Goal: Task Accomplishment & Management: Manage account settings

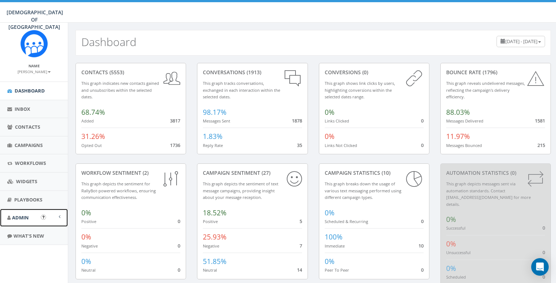
click at [23, 215] on span "Admin" at bounding box center [20, 217] width 17 height 7
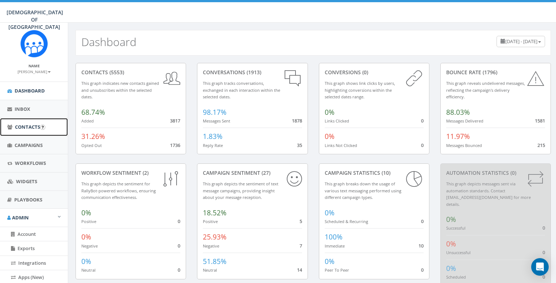
click at [25, 124] on span "Contacts" at bounding box center [27, 126] width 25 height 7
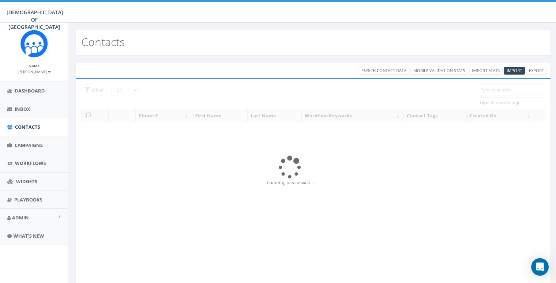
select select
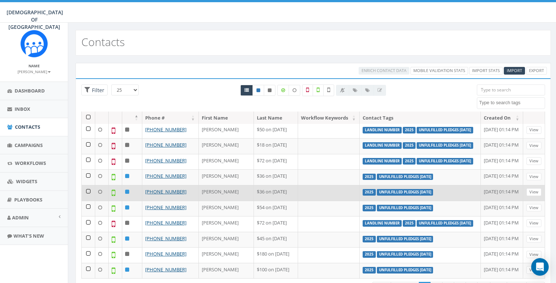
scroll to position [34, 0]
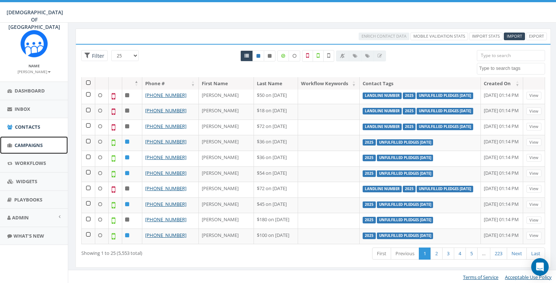
click at [22, 145] on span "Campaigns" at bounding box center [29, 145] width 28 height 7
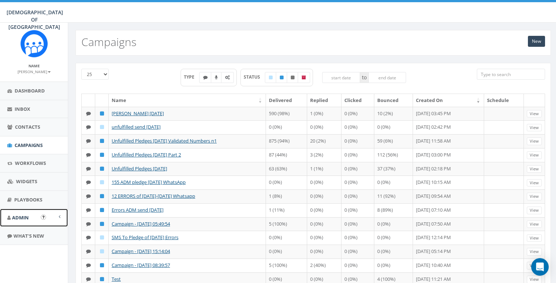
click at [15, 220] on span "Admin" at bounding box center [20, 217] width 17 height 7
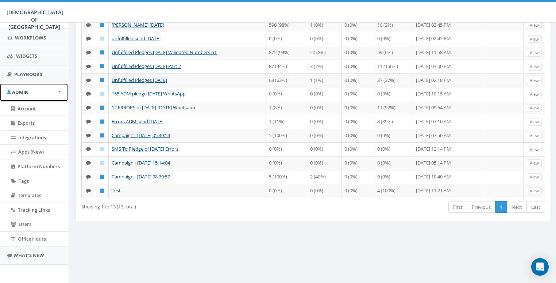
scroll to position [59, 0]
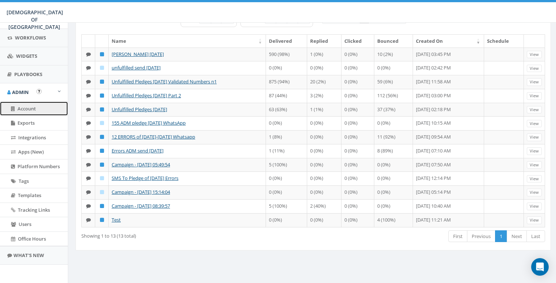
click at [30, 104] on link "Account" at bounding box center [34, 108] width 68 height 14
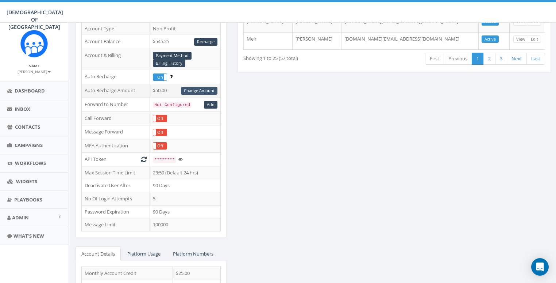
scroll to position [161, 0]
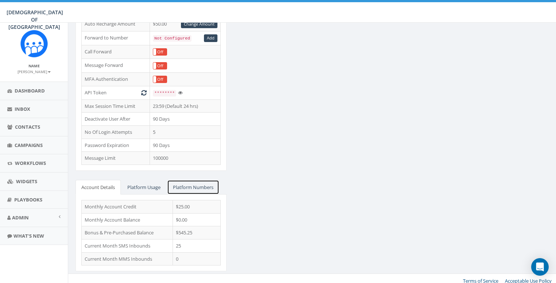
click at [192, 182] on link "Platform Numbers" at bounding box center [193, 187] width 52 height 15
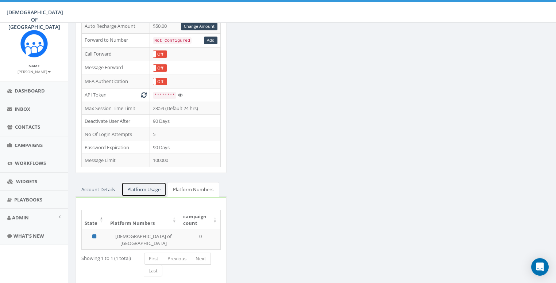
click at [143, 182] on link "Platform Usage" at bounding box center [144, 189] width 45 height 15
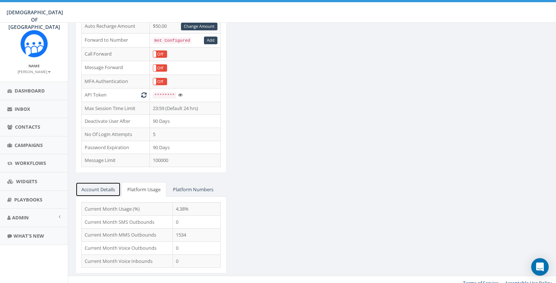
click at [105, 182] on link "Account Details" at bounding box center [98, 189] width 45 height 15
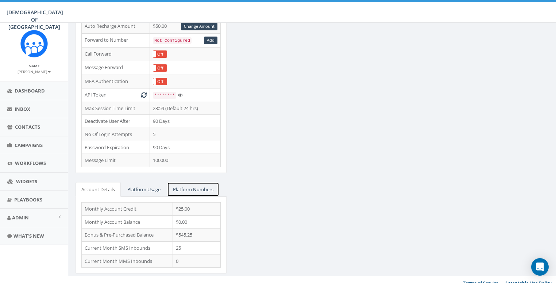
click at [194, 182] on link "Platform Numbers" at bounding box center [193, 189] width 52 height 15
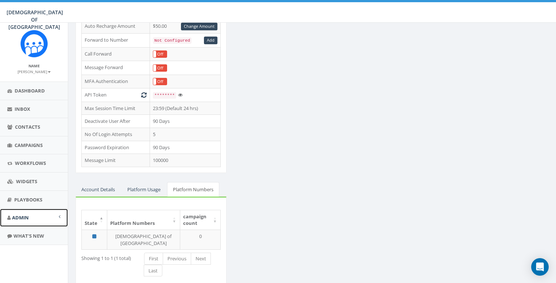
click at [22, 219] on span "Admin" at bounding box center [20, 217] width 17 height 7
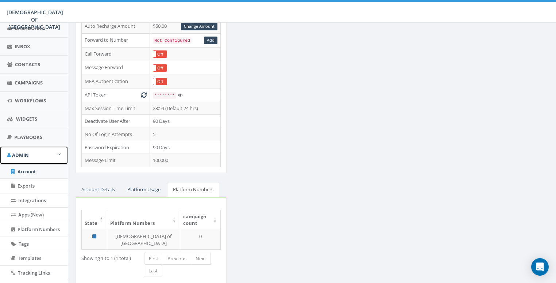
scroll to position [81, 0]
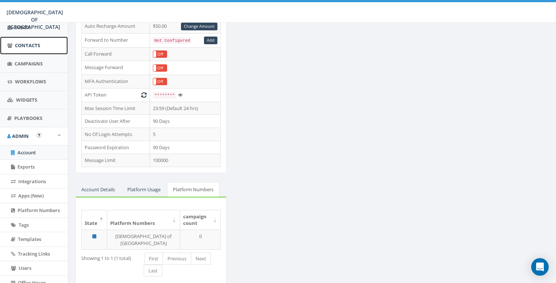
click at [27, 47] on span "Contacts" at bounding box center [27, 45] width 25 height 7
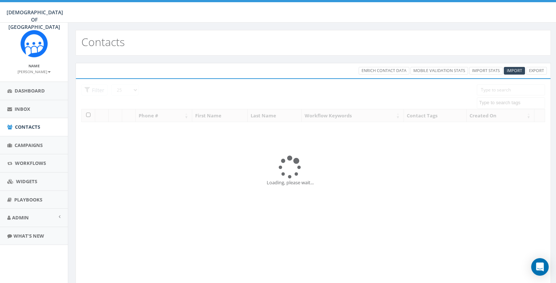
select select
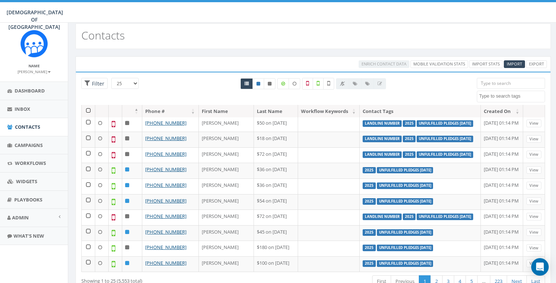
scroll to position [34, 0]
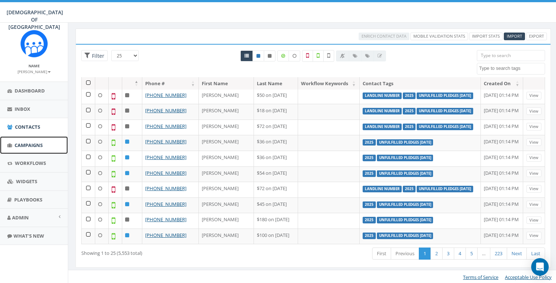
click at [22, 143] on span "Campaigns" at bounding box center [29, 145] width 28 height 7
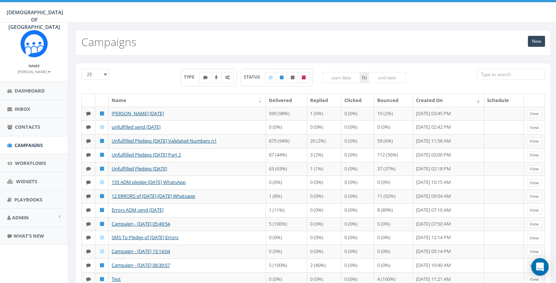
click at [306, 77] on icon at bounding box center [304, 77] width 4 height 4
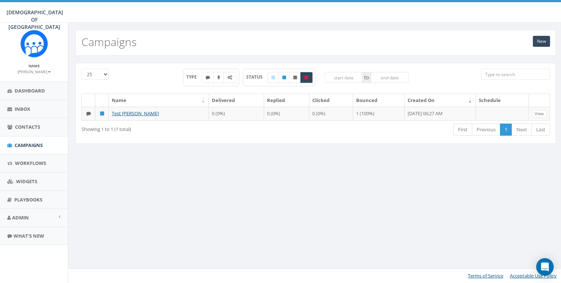
click at [306, 77] on icon at bounding box center [306, 77] width 4 height 4
checkbox input "false"
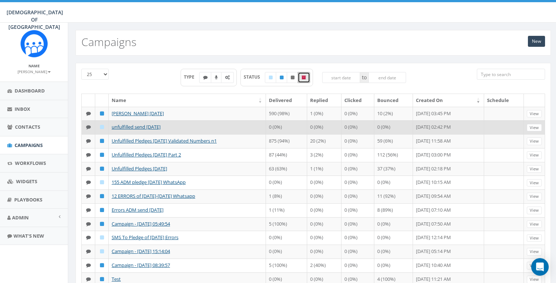
scroll to position [38, 0]
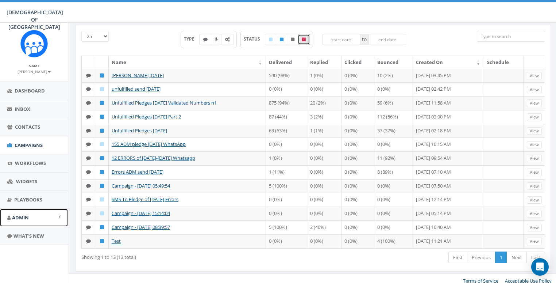
click at [26, 214] on span "Admin" at bounding box center [20, 217] width 17 height 7
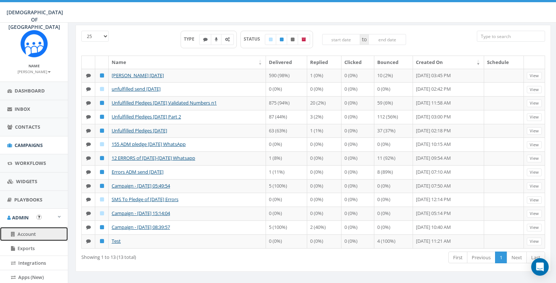
click at [18, 231] on span "Account" at bounding box center [27, 233] width 18 height 7
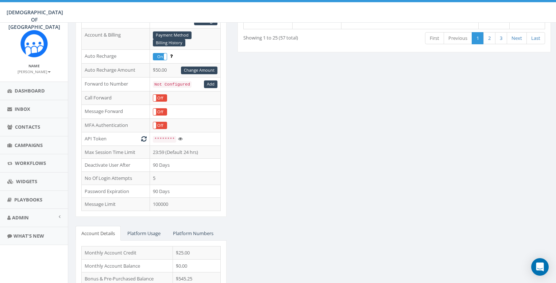
scroll to position [161, 0]
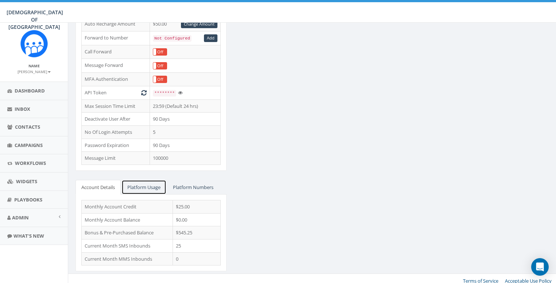
click at [146, 181] on link "Platform Usage" at bounding box center [144, 187] width 45 height 15
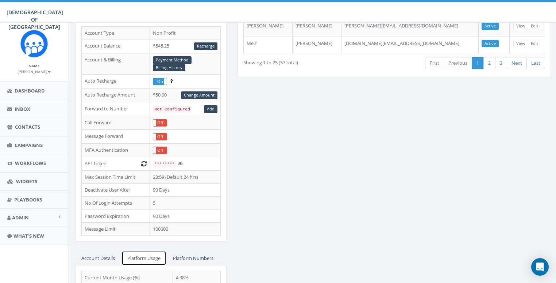
scroll to position [42, 0]
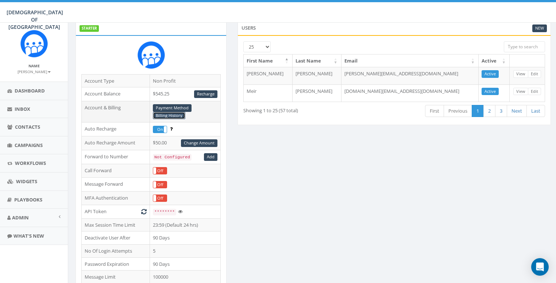
click at [170, 115] on link "Billing History" at bounding box center [169, 116] width 32 height 8
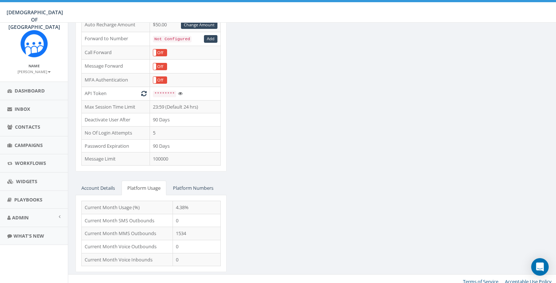
scroll to position [0, 0]
click at [190, 182] on link "Platform Numbers" at bounding box center [193, 187] width 52 height 15
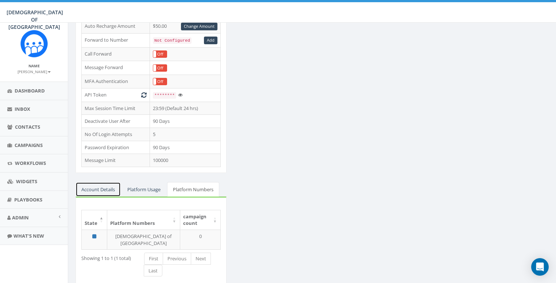
click at [105, 182] on link "Account Details" at bounding box center [98, 189] width 45 height 15
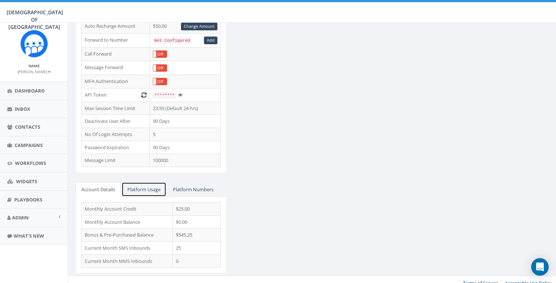
click at [146, 187] on link "Platform Usage" at bounding box center [144, 189] width 45 height 15
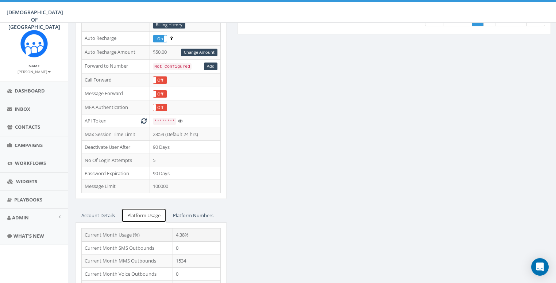
scroll to position [133, 0]
click at [110, 214] on link "Account Details" at bounding box center [98, 214] width 45 height 15
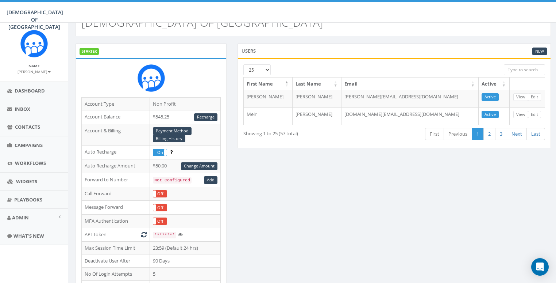
scroll to position [0, 0]
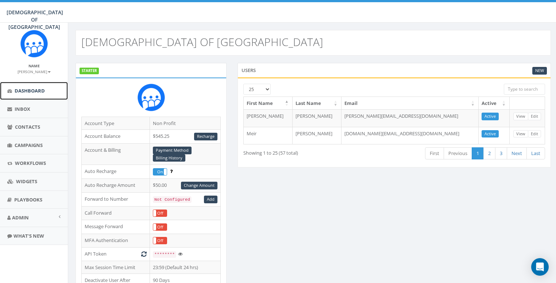
click at [18, 86] on link "Dashboard" at bounding box center [34, 91] width 68 height 18
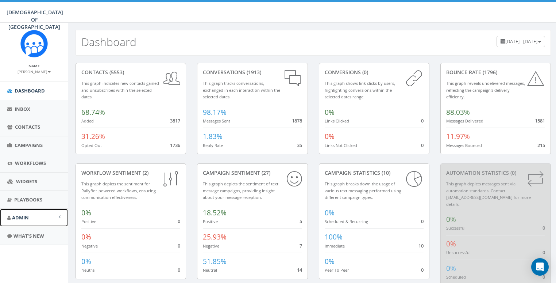
click at [19, 212] on link "Admin" at bounding box center [34, 217] width 68 height 18
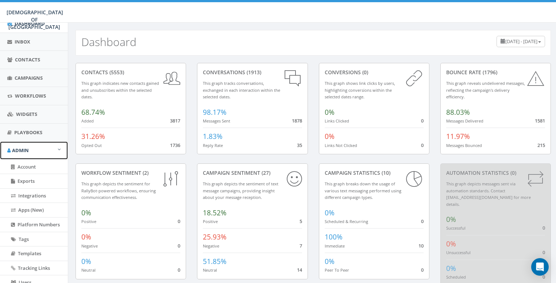
scroll to position [92, 0]
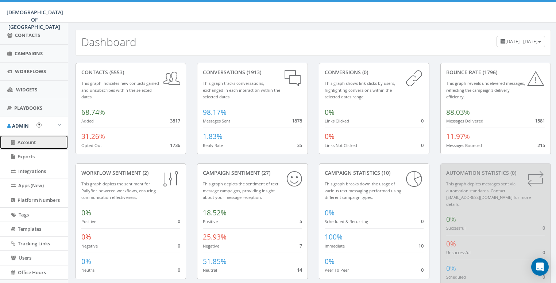
click at [32, 143] on span "Account" at bounding box center [27, 142] width 18 height 7
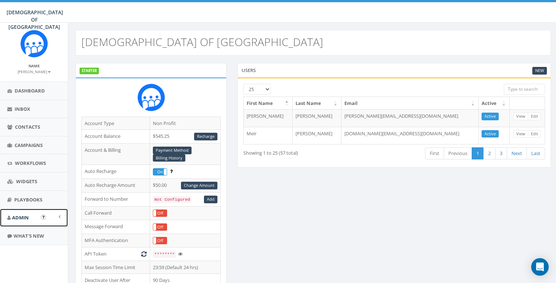
click at [16, 219] on span "Admin" at bounding box center [20, 217] width 17 height 7
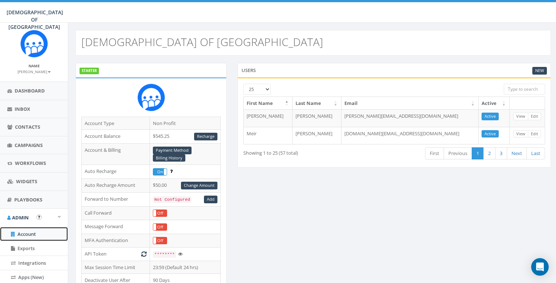
click at [26, 232] on span "Account" at bounding box center [27, 233] width 18 height 7
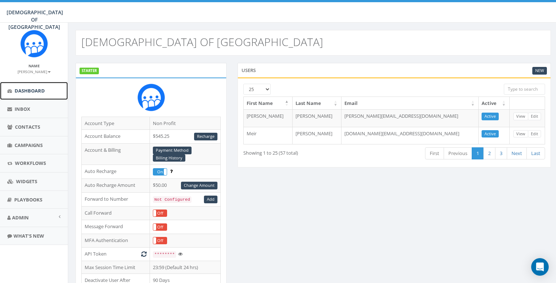
click at [20, 88] on span "Dashboard" at bounding box center [30, 90] width 30 height 7
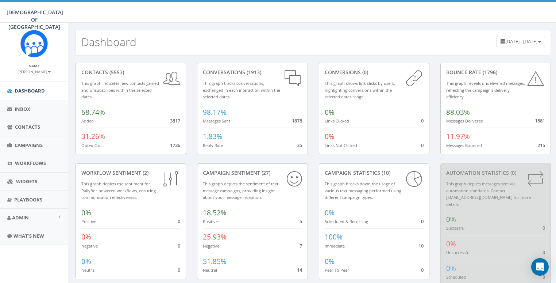
click at [31, 74] on link "[PERSON_NAME]" at bounding box center [34, 71] width 33 height 7
click at [31, 92] on link "Sign Out" at bounding box center [37, 91] width 58 height 9
